Goal: Find specific page/section: Find specific page/section

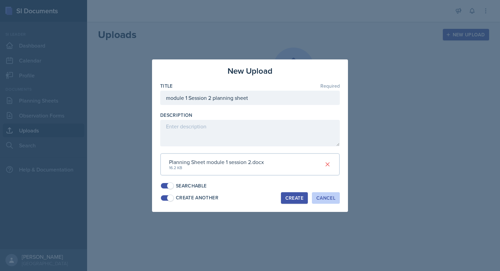
click at [325, 197] on div "Cancel" at bounding box center [325, 197] width 19 height 5
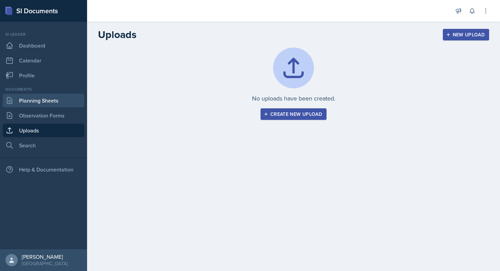
click at [45, 102] on link "Planning Sheets" at bounding box center [44, 101] width 82 height 14
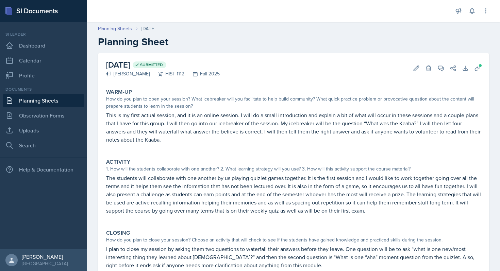
click at [33, 99] on link "Planning Sheets" at bounding box center [44, 101] width 82 height 14
